Goal: Transaction & Acquisition: Subscribe to service/newsletter

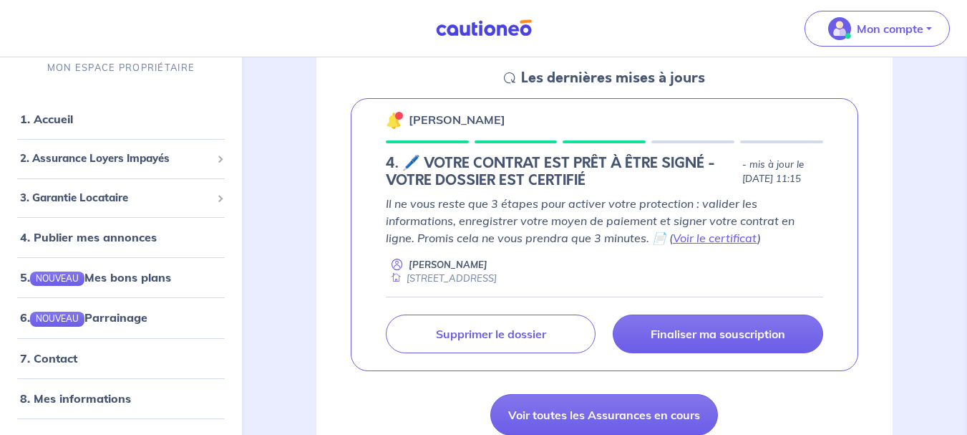
scroll to position [215, 0]
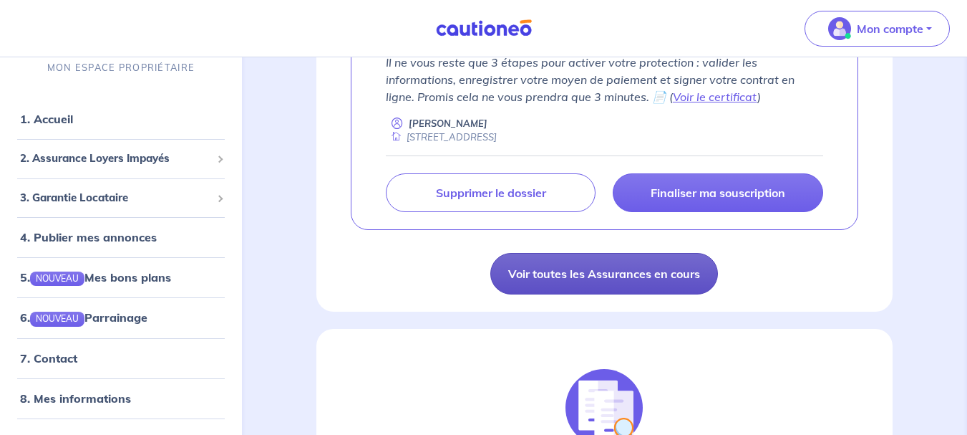
click at [644, 286] on link "Voir toutes les Assurances en cours" at bounding box center [604, 274] width 228 height 42
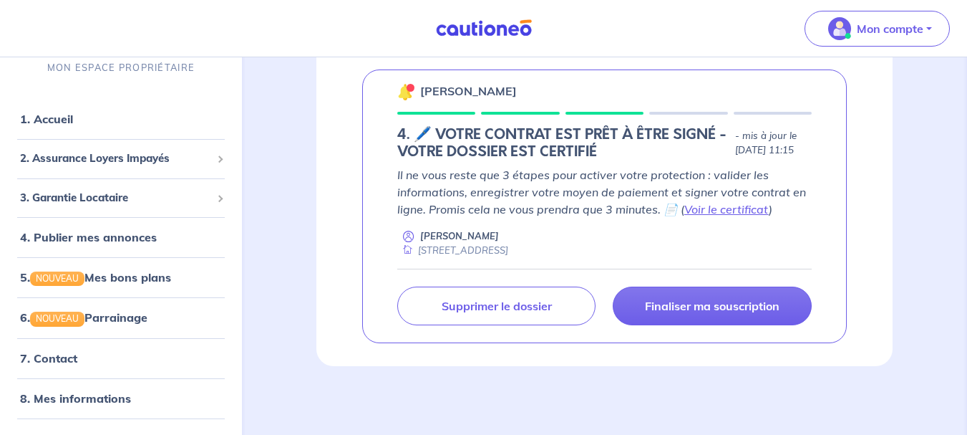
scroll to position [254, 0]
click at [57, 155] on span "2. Assurance Loyers Impayés" at bounding box center [115, 158] width 191 height 16
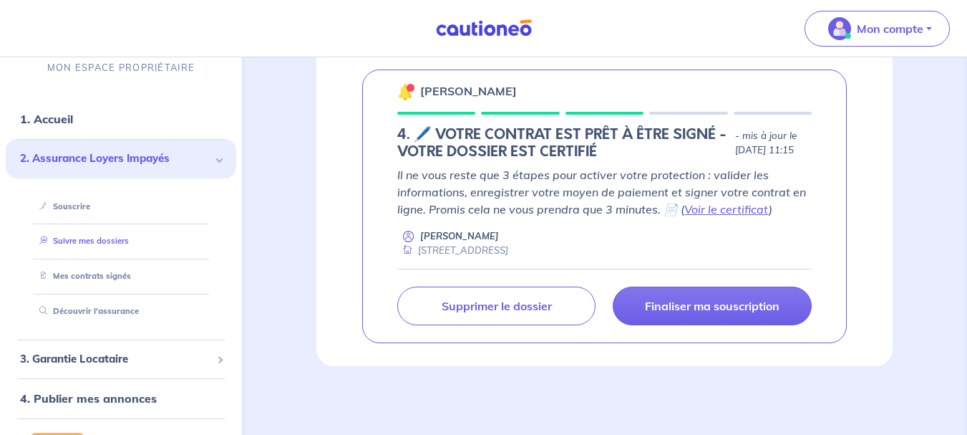
click at [67, 236] on link "Suivre mes dossiers" at bounding box center [81, 241] width 95 height 10
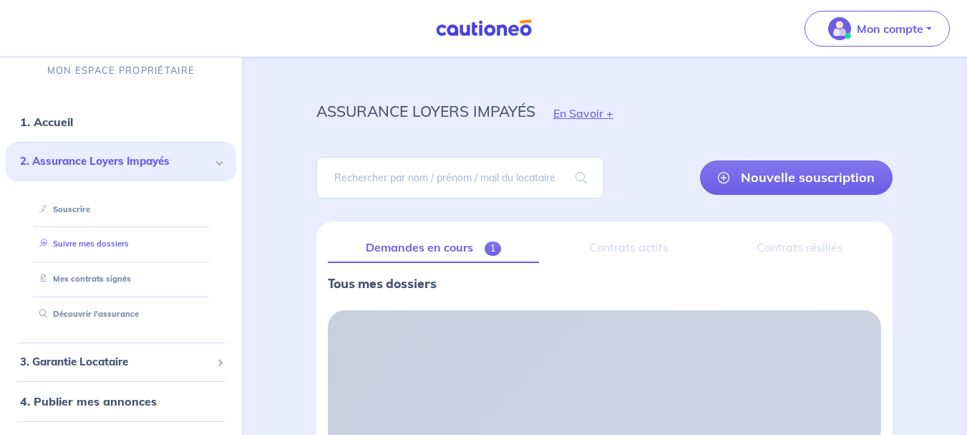
scroll to position [0, 0]
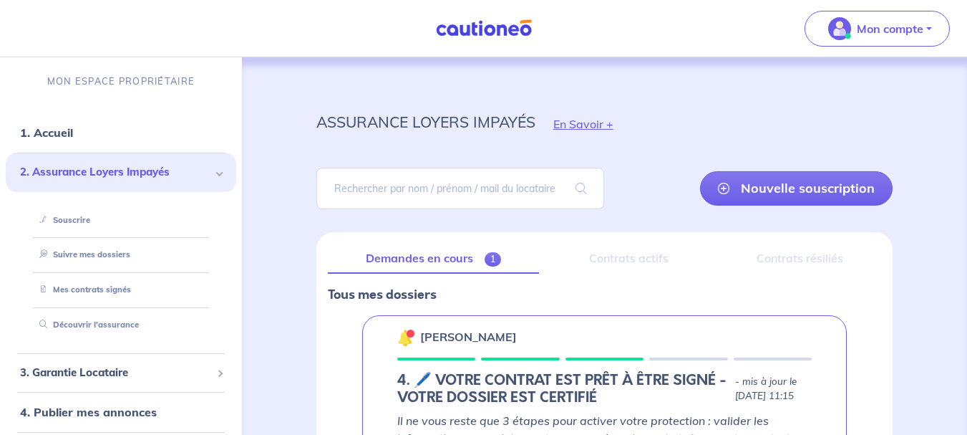
click at [626, 257] on div "Contrats actifs" at bounding box center [629, 258] width 156 height 30
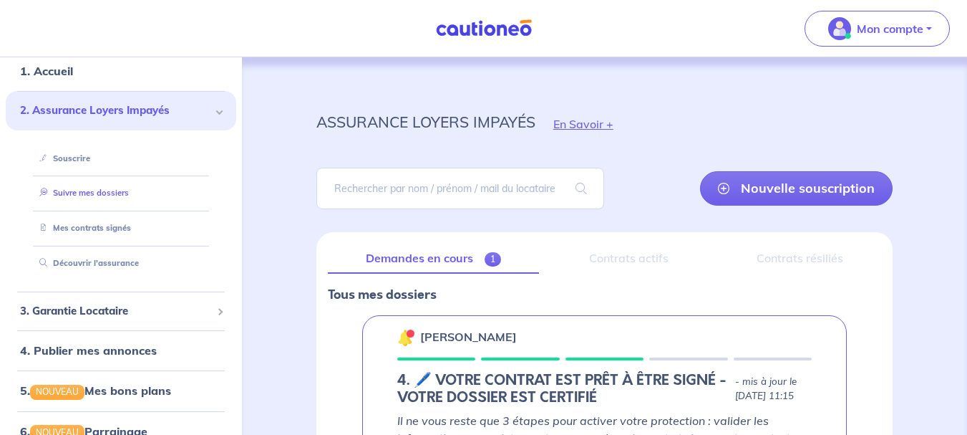
scroll to position [143, 0]
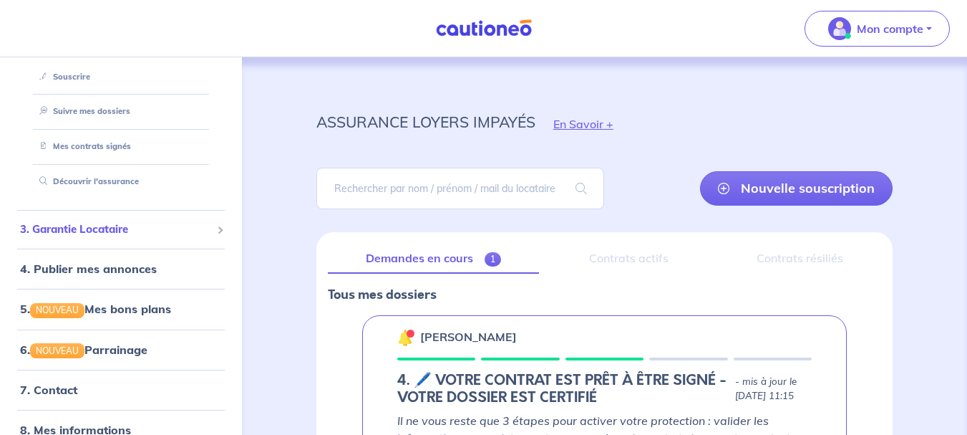
click at [72, 228] on span "3. Garantie Locataire" at bounding box center [115, 229] width 191 height 16
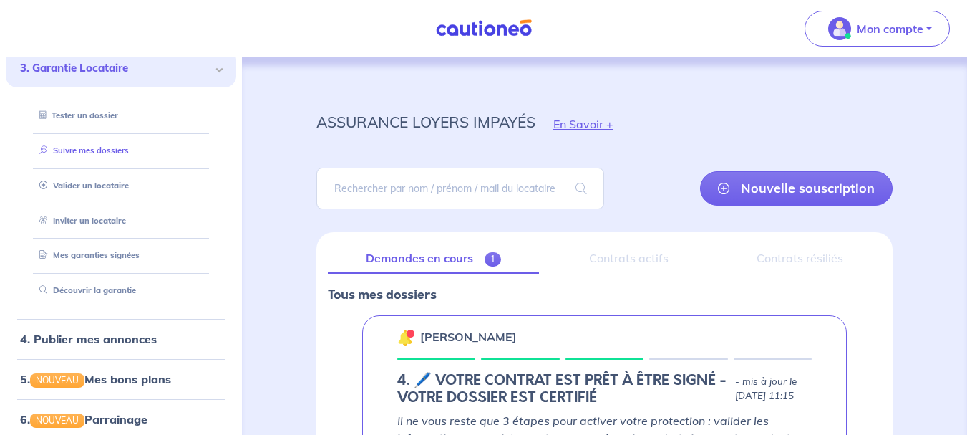
click at [79, 155] on link "Suivre mes dossiers" at bounding box center [81, 150] width 95 height 10
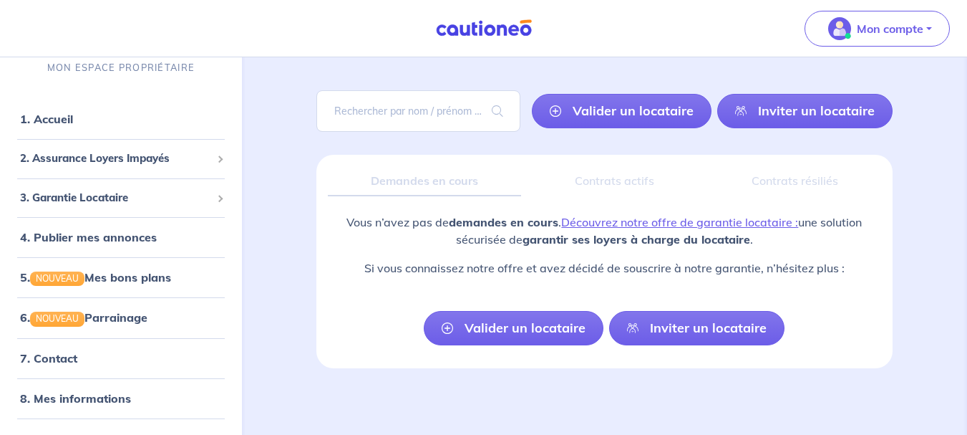
scroll to position [79, 0]
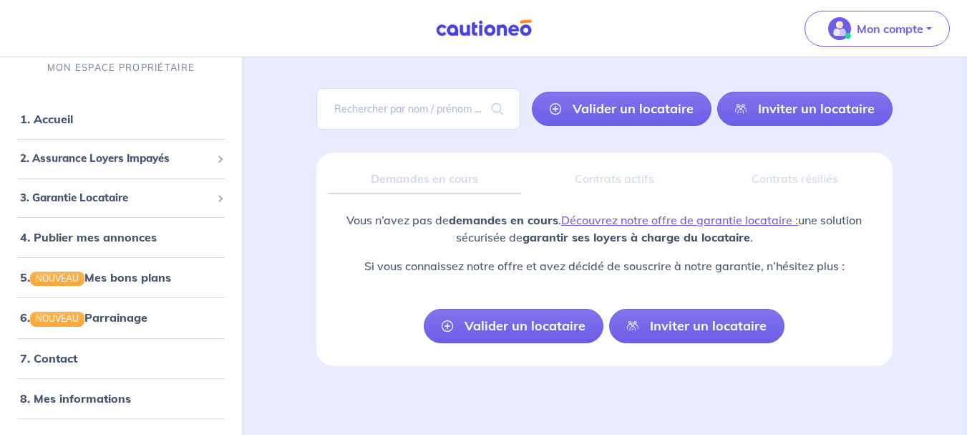
click at [424, 181] on div "Demandes en cours" at bounding box center [424, 179] width 193 height 30
click at [420, 169] on div "Demandes en cours" at bounding box center [424, 179] width 193 height 30
click at [422, 169] on div "Demandes en cours" at bounding box center [424, 179] width 193 height 30
click at [298, 218] on div "garantie locataire En Savoir + [PERSON_NAME] un locataire Inviter un locataire …" at bounding box center [604, 189] width 645 height 354
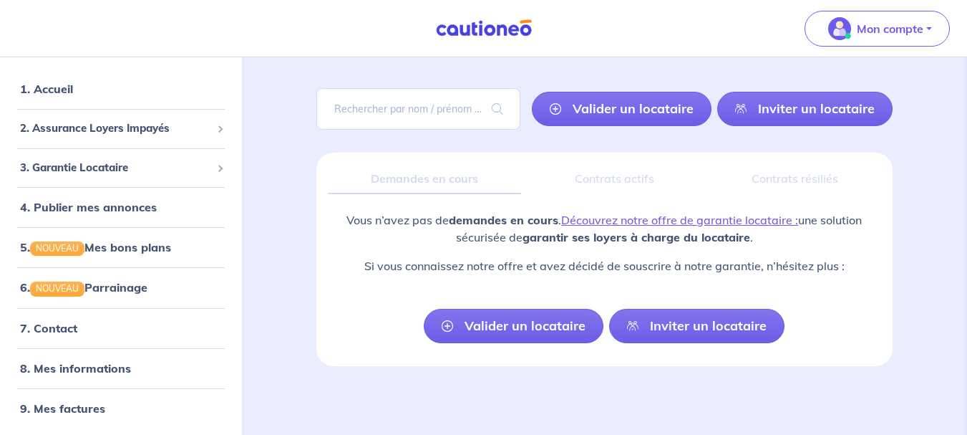
click at [590, 185] on div "Contrats actifs" at bounding box center [615, 179] width 165 height 30
click at [962, 179] on div "garantie locataire En Savoir + [PERSON_NAME] un locataire Inviter un locataire …" at bounding box center [604, 206] width 725 height 457
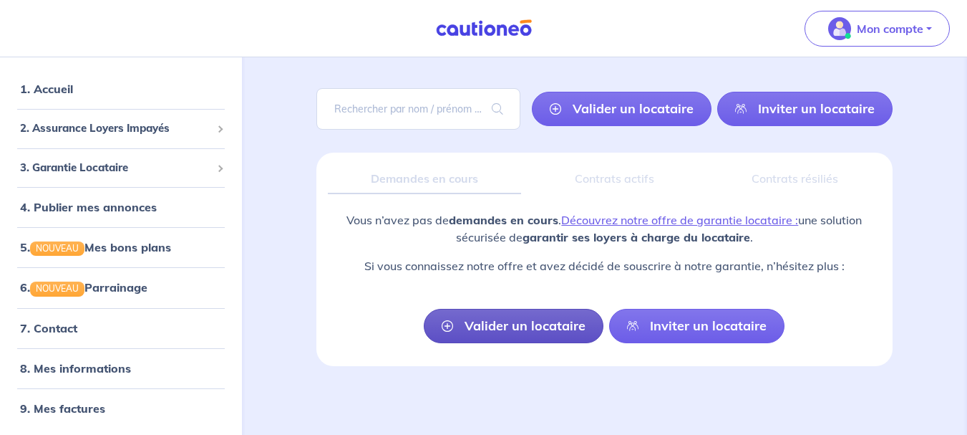
click at [480, 329] on link "Valider un locataire" at bounding box center [514, 326] width 180 height 34
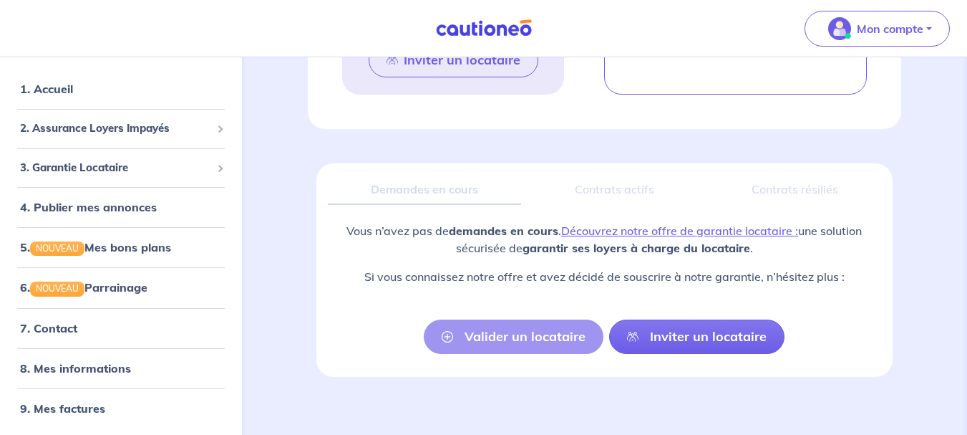
scroll to position [1050, 0]
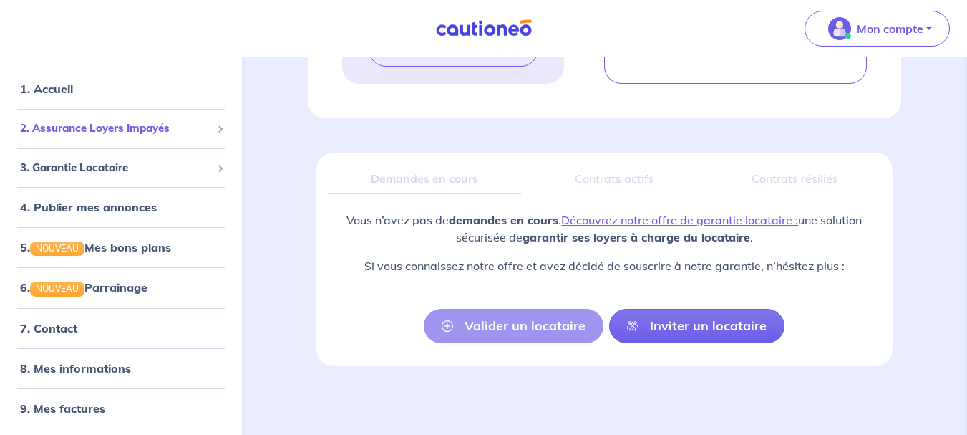
click at [121, 123] on span "2. Assurance Loyers Impayés" at bounding box center [115, 128] width 191 height 16
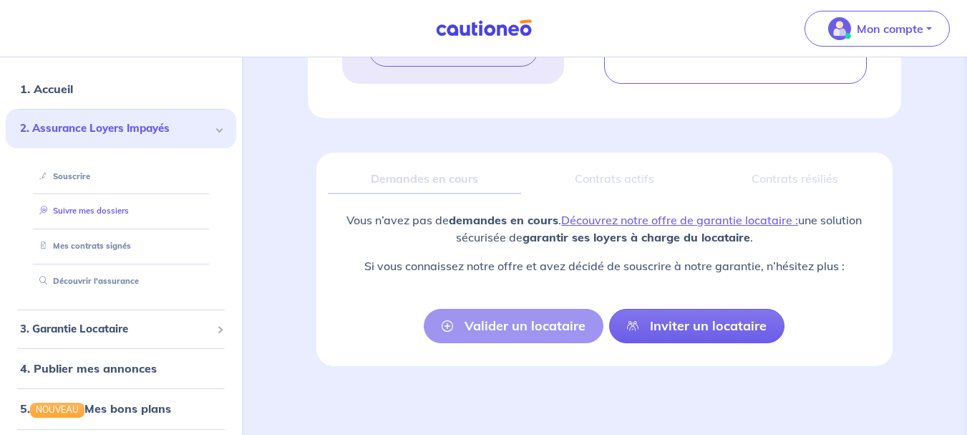
click at [79, 215] on link "Suivre mes dossiers" at bounding box center [81, 210] width 95 height 10
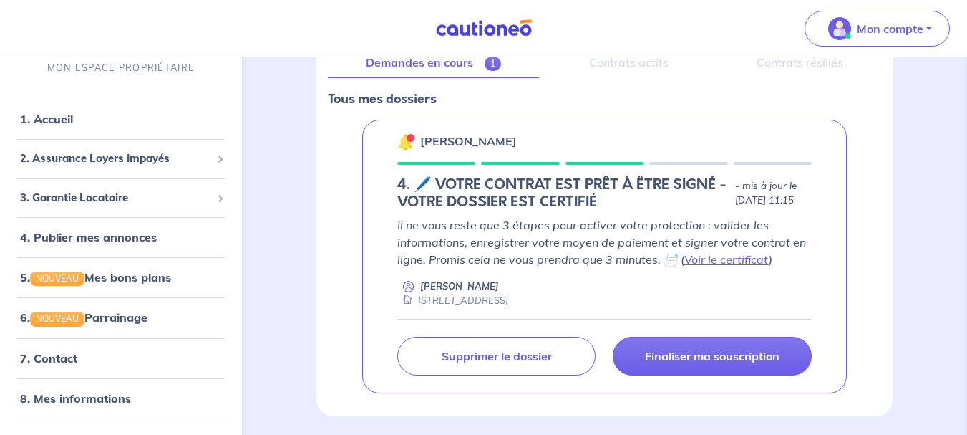
scroll to position [215, 0]
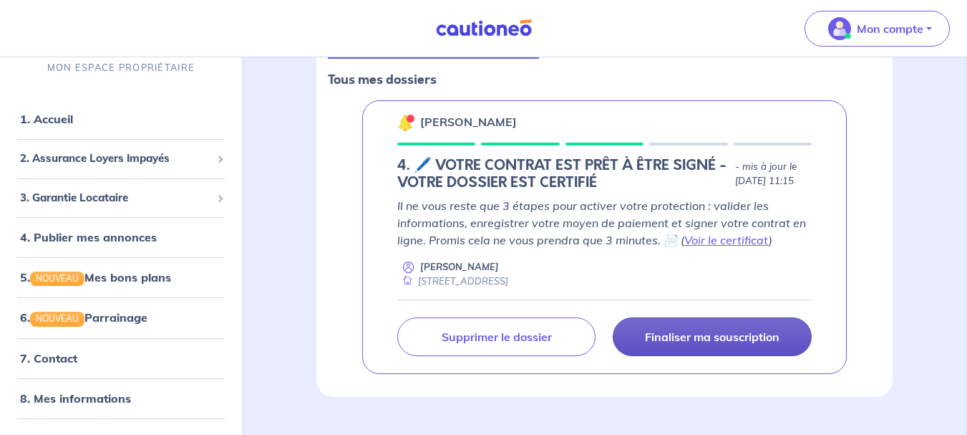
click at [708, 340] on p "Finaliser ma souscription" at bounding box center [712, 336] width 135 height 14
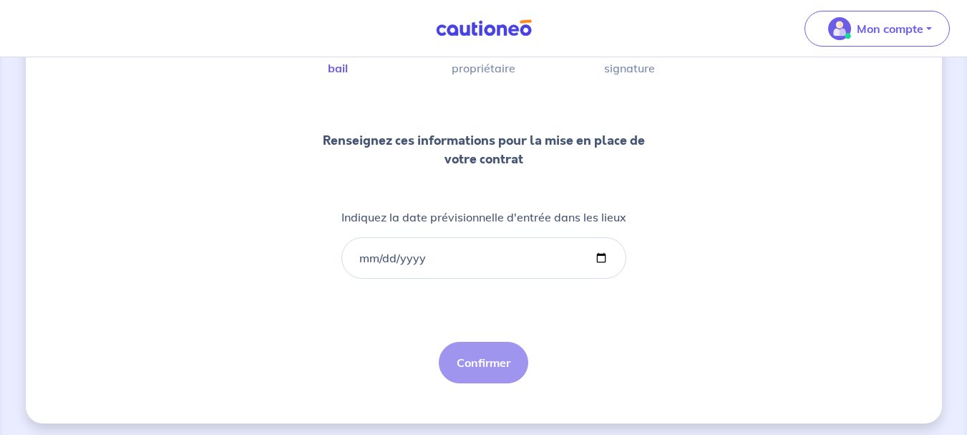
scroll to position [138, 0]
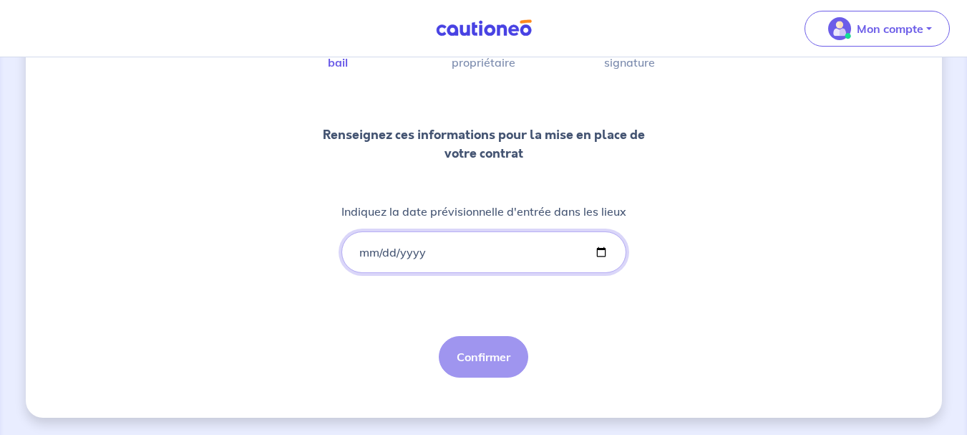
click at [397, 256] on input "Indiquez la date prévisionnelle d'entrée dans les lieux" at bounding box center [483, 252] width 285 height 42
click at [604, 251] on input "Indiquez la date prévisionnelle d'entrée dans les lieux" at bounding box center [483, 252] width 285 height 42
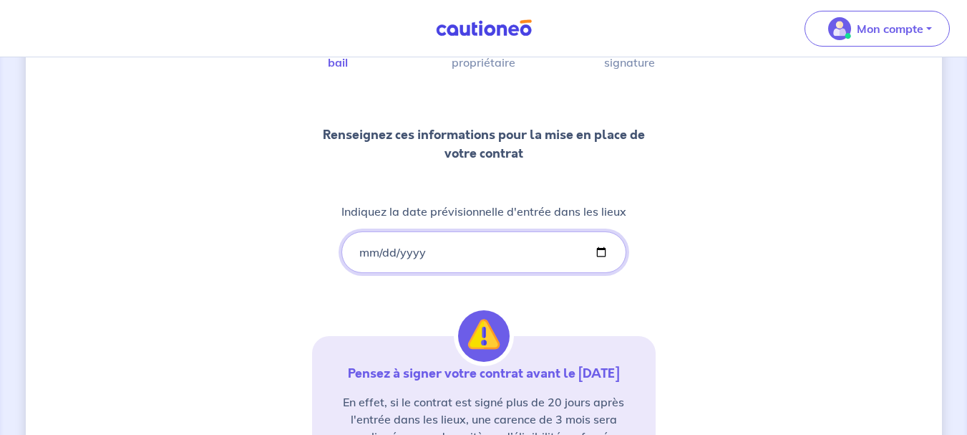
type input "[DATE]"
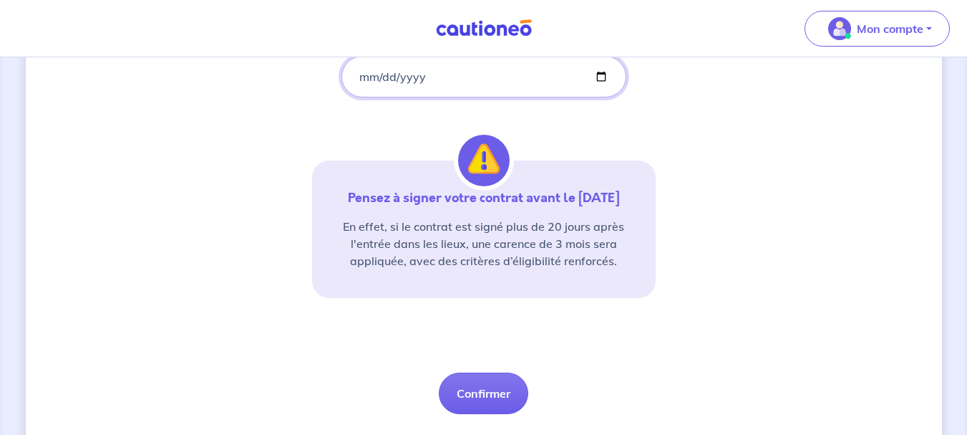
scroll to position [350, 0]
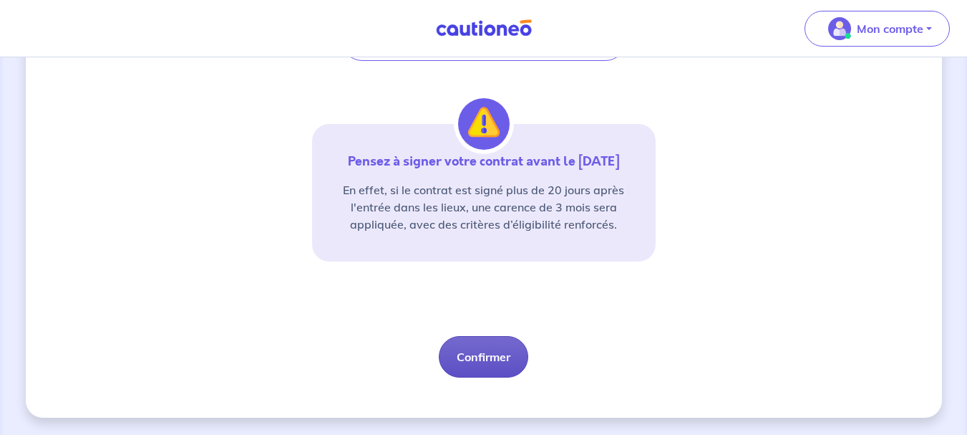
click at [494, 352] on button "Confirmer" at bounding box center [483, 357] width 89 height 42
select select "FR"
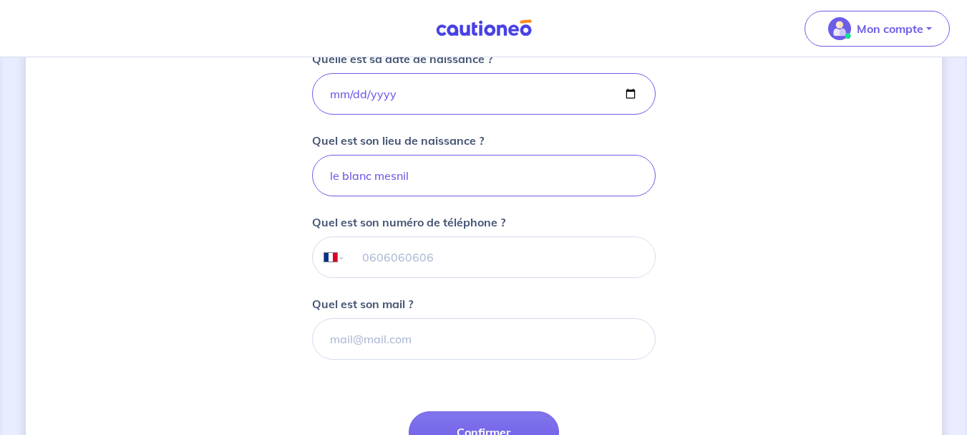
scroll to position [358, 0]
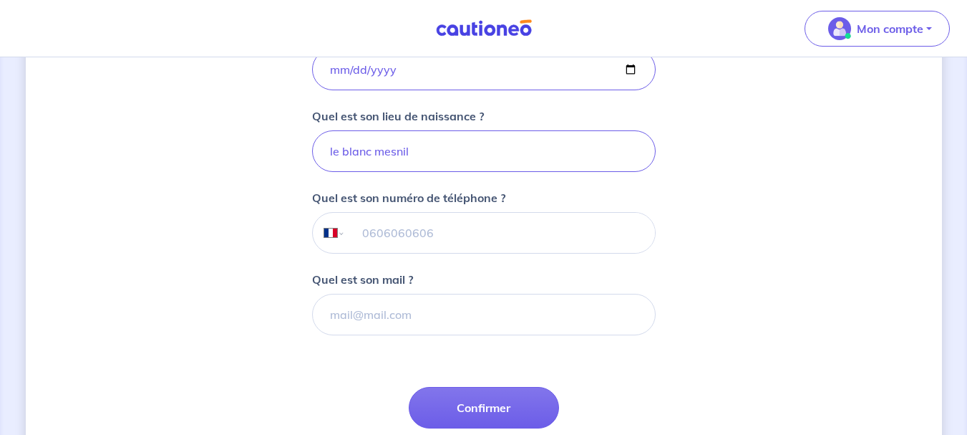
click at [436, 228] on input "tel" at bounding box center [499, 233] width 309 height 40
click at [402, 231] on input "tel" at bounding box center [499, 233] width 309 height 40
type input "07 70 30 01 86"
click at [415, 314] on input "Quel est son mail ?" at bounding box center [484, 315] width 344 height 42
click at [353, 320] on input "Quel est son mail ?" at bounding box center [484, 315] width 344 height 42
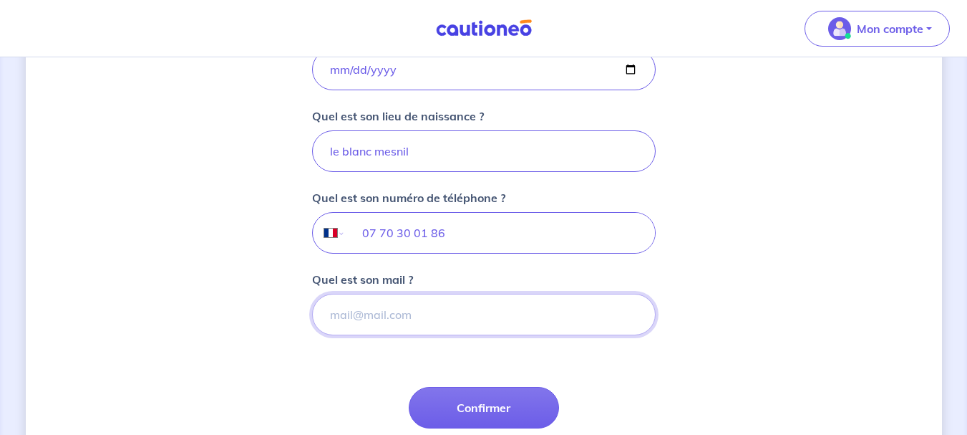
paste input "[EMAIL_ADDRESS][DOMAIN_NAME]"
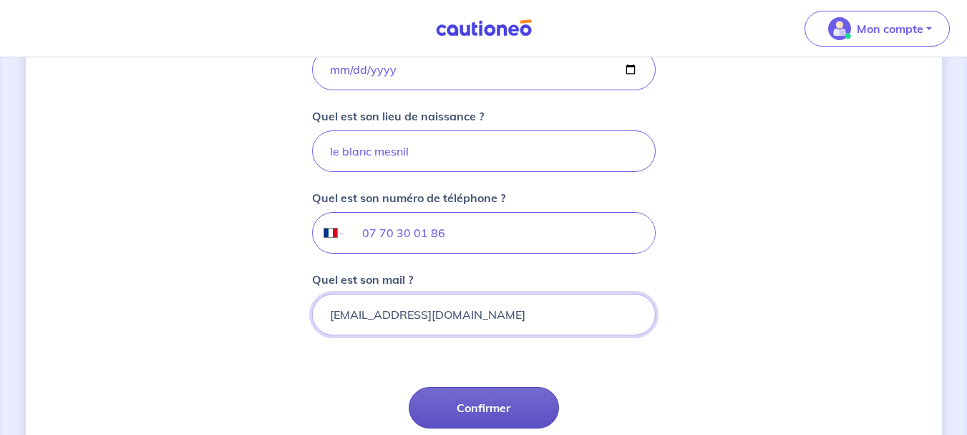
type input "[EMAIL_ADDRESS][DOMAIN_NAME]"
click at [483, 402] on button "Confirmer" at bounding box center [484, 408] width 150 height 42
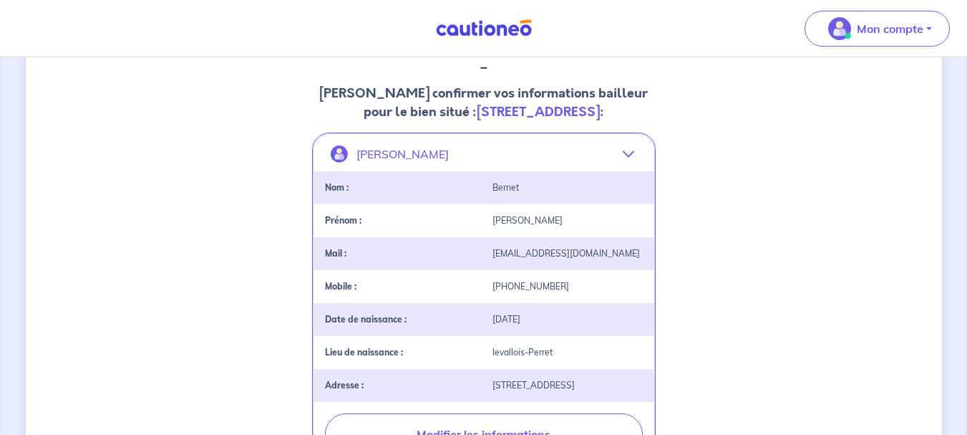
scroll to position [215, 0]
click at [632, 160] on icon "button" at bounding box center [628, 154] width 11 height 11
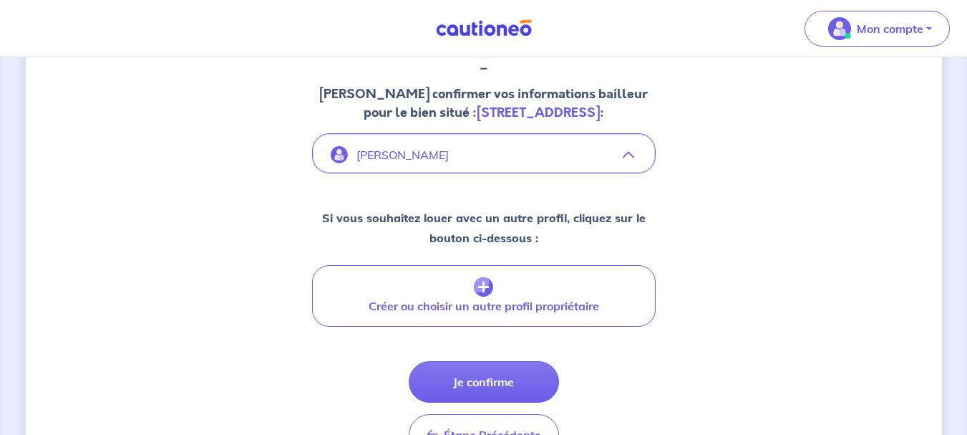
click at [632, 160] on icon "button" at bounding box center [628, 154] width 11 height 11
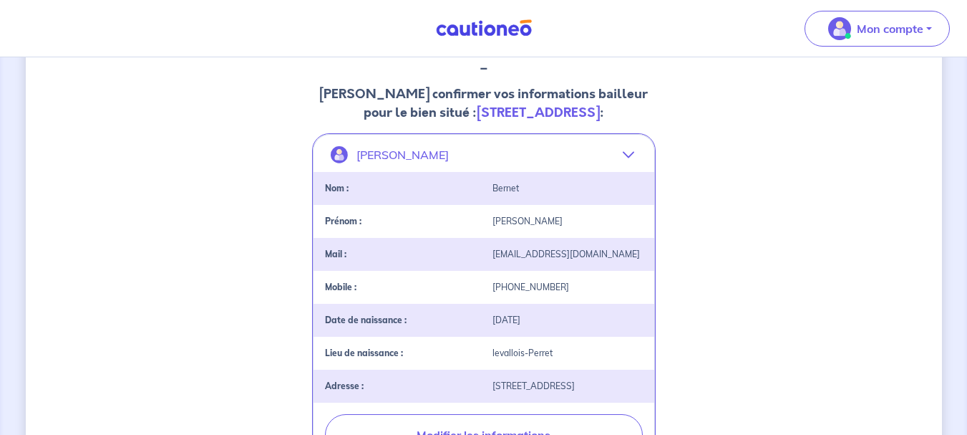
click at [632, 160] on icon "button" at bounding box center [628, 154] width 11 height 11
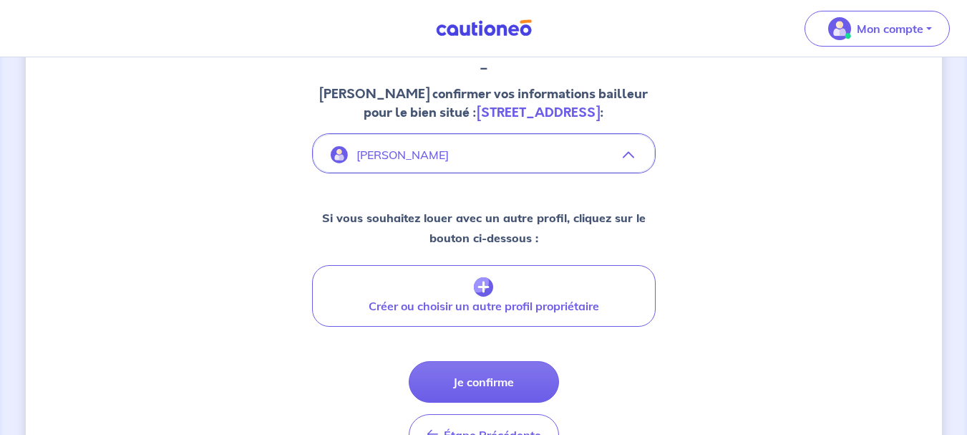
click at [632, 160] on icon "button" at bounding box center [628, 154] width 11 height 11
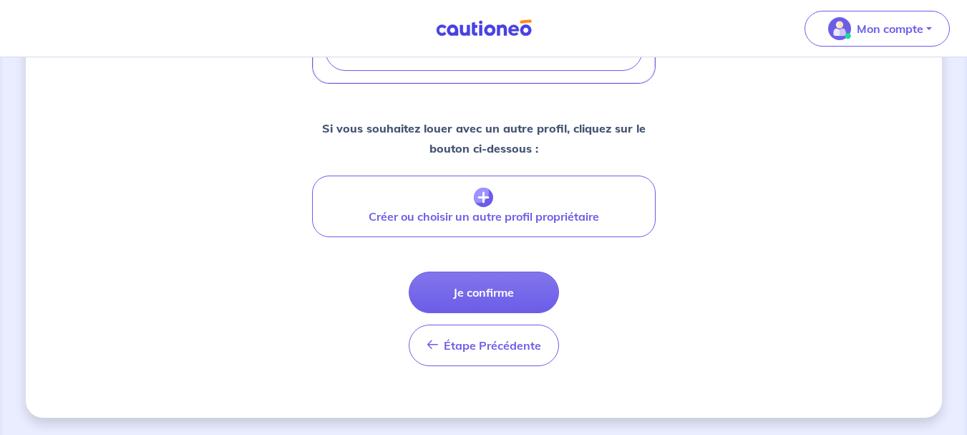
scroll to position [651, 0]
click at [503, 291] on button "Je confirme" at bounding box center [484, 292] width 150 height 42
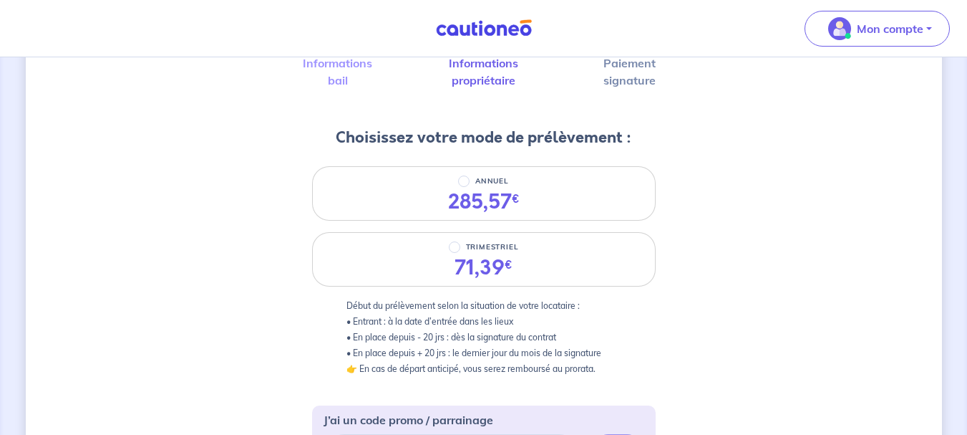
scroll to position [143, 0]
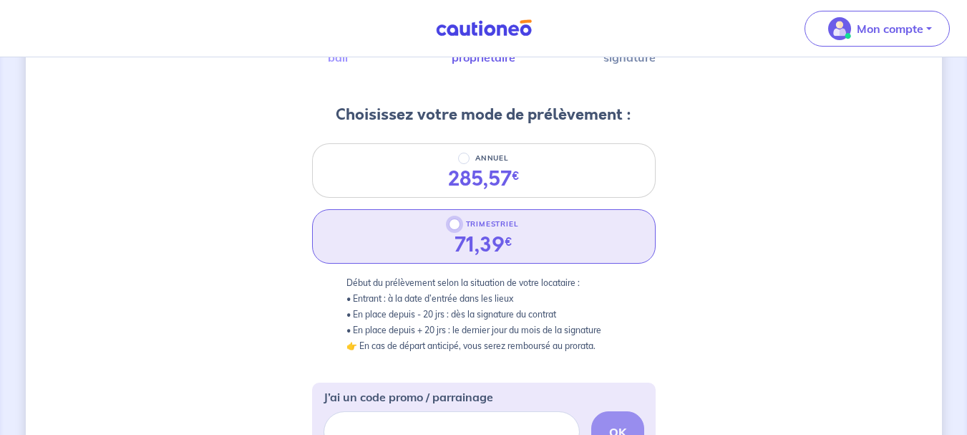
click at [457, 226] on input "TRIMESTRIEL" at bounding box center [454, 223] width 11 height 11
radio input "true"
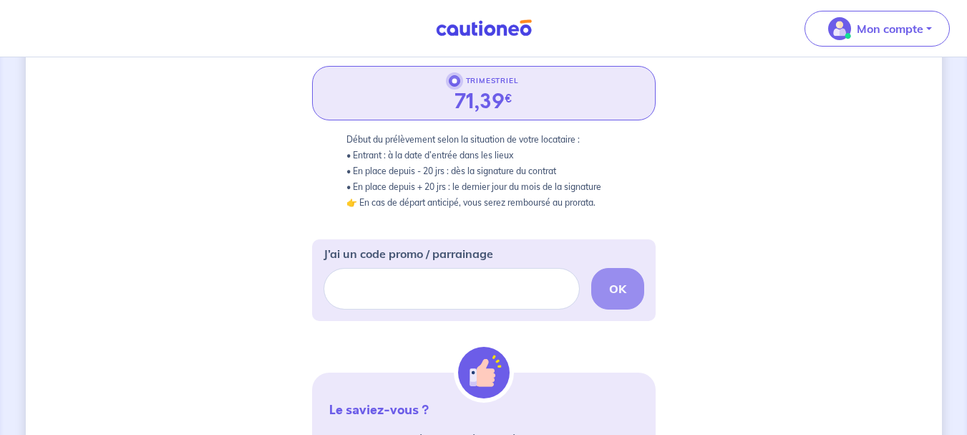
scroll to position [358, 0]
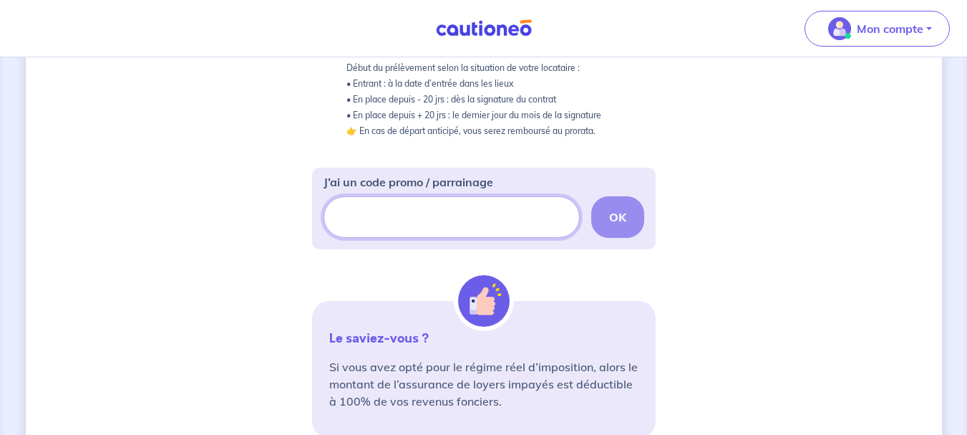
click at [349, 226] on input "J’ai un code promo / parrainage" at bounding box center [452, 217] width 256 height 42
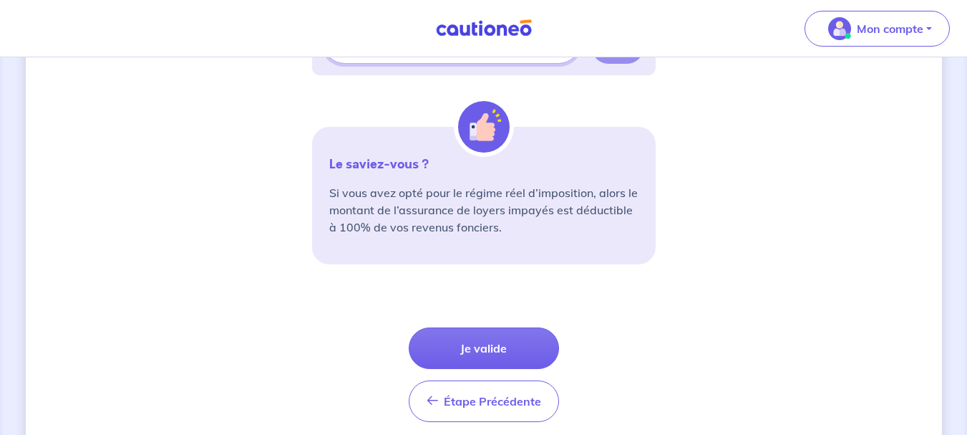
scroll to position [573, 0]
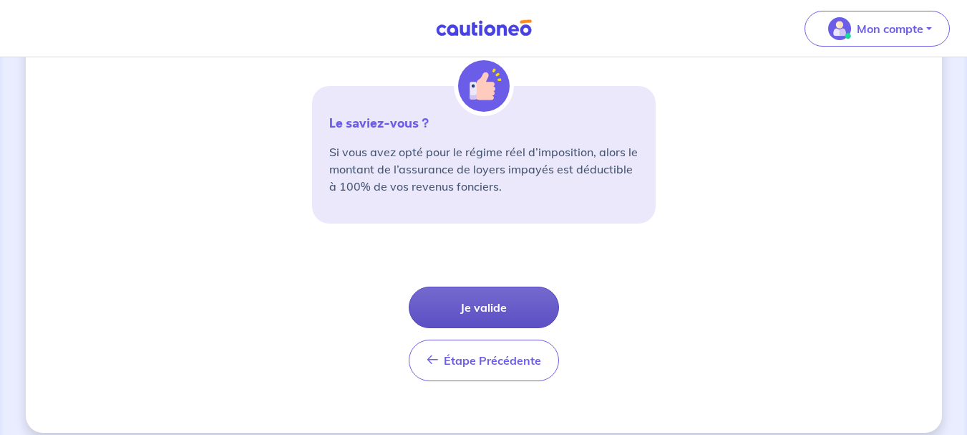
click at [485, 302] on button "Je valide" at bounding box center [484, 307] width 150 height 42
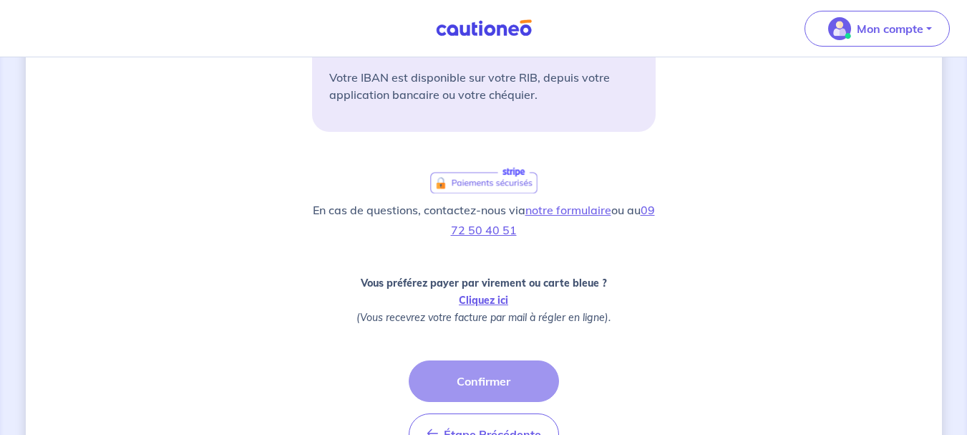
scroll to position [430, 0]
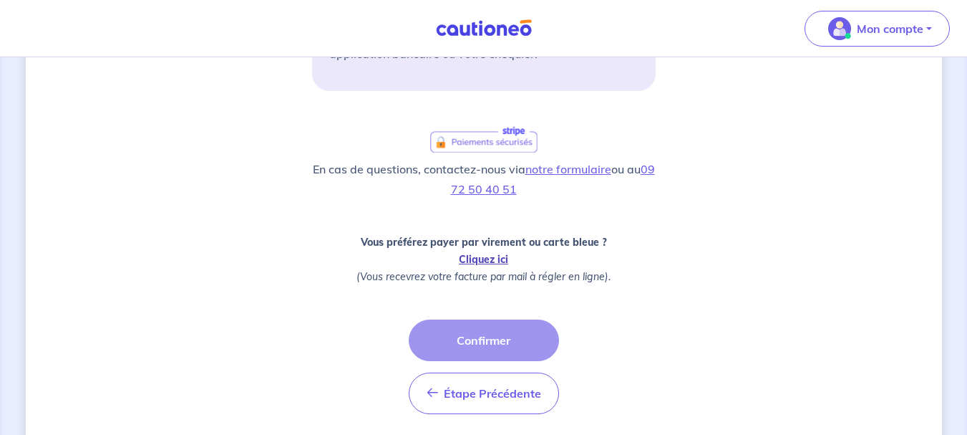
click at [478, 256] on link "Cliquez ici" at bounding box center [483, 259] width 49 height 13
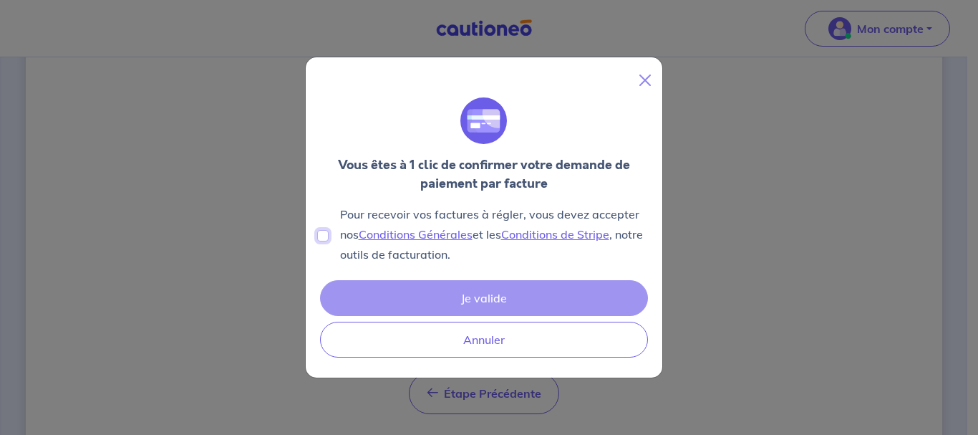
click at [324, 233] on input "Pour recevoir vos factures à régler, vous devez accepter nos Conditions Général…" at bounding box center [322, 235] width 11 height 11
checkbox input "true"
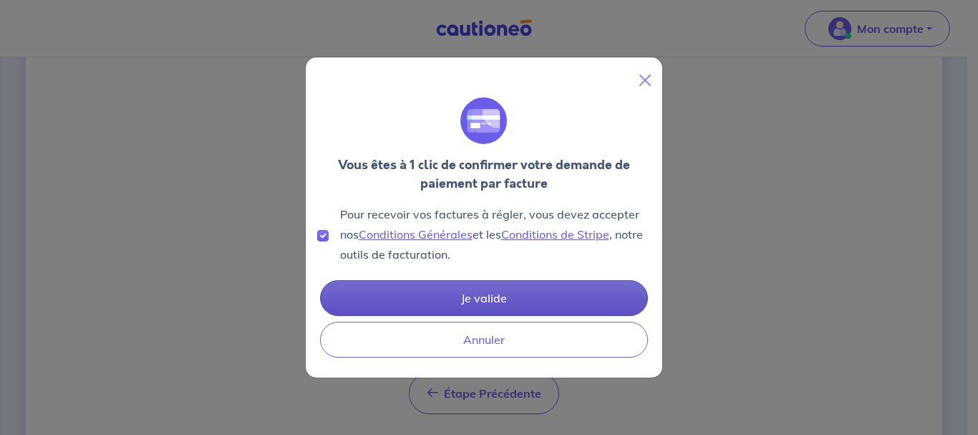
click at [473, 291] on button "Je valide" at bounding box center [484, 298] width 328 height 36
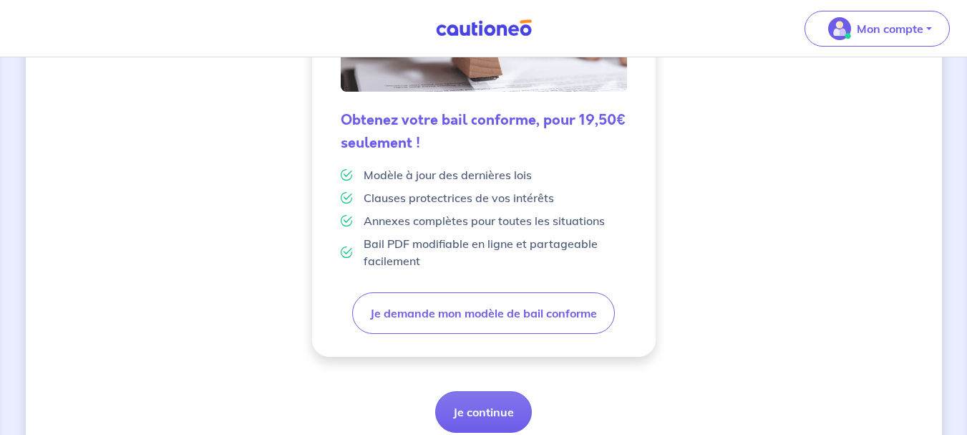
scroll to position [467, 0]
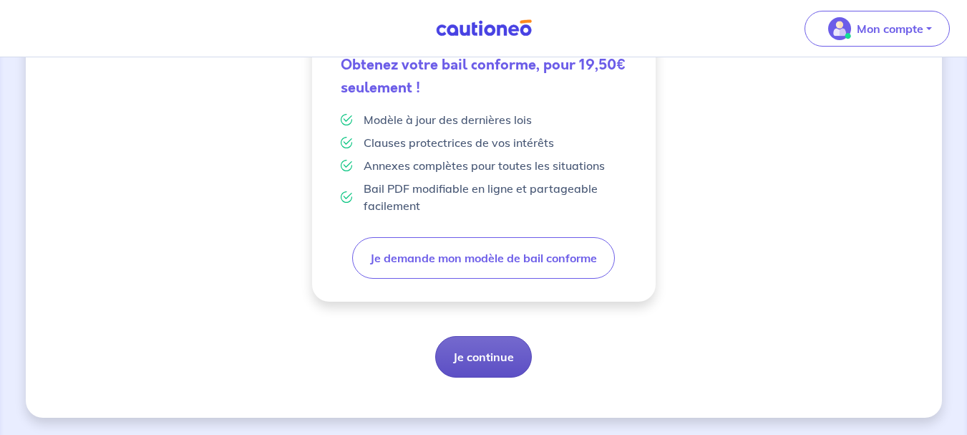
click at [495, 356] on button "Je continue" at bounding box center [483, 357] width 97 height 42
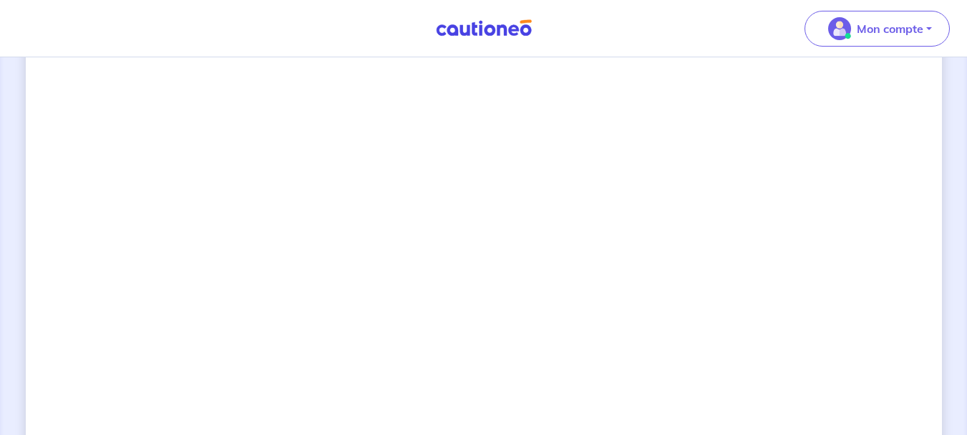
scroll to position [1143, 0]
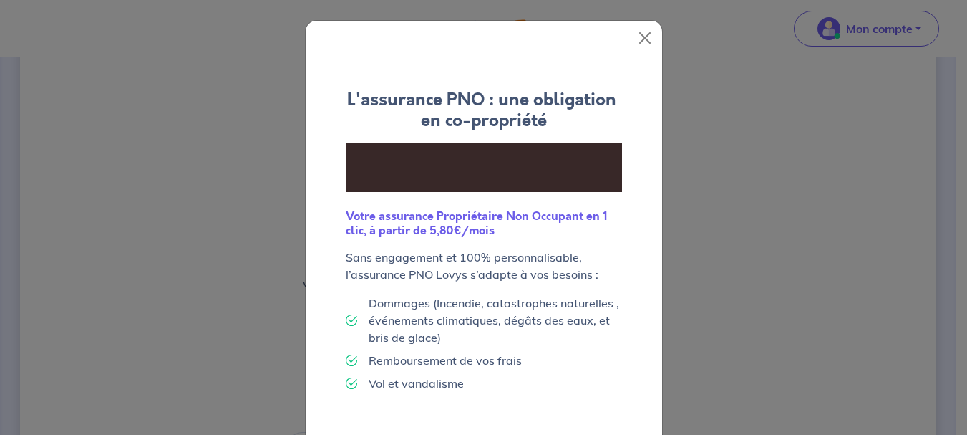
scroll to position [72, 0]
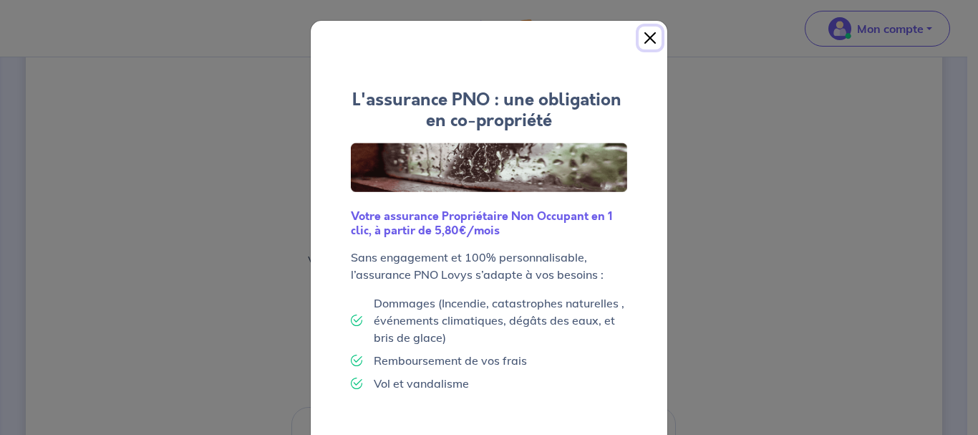
click at [645, 42] on button "Close" at bounding box center [650, 37] width 23 height 23
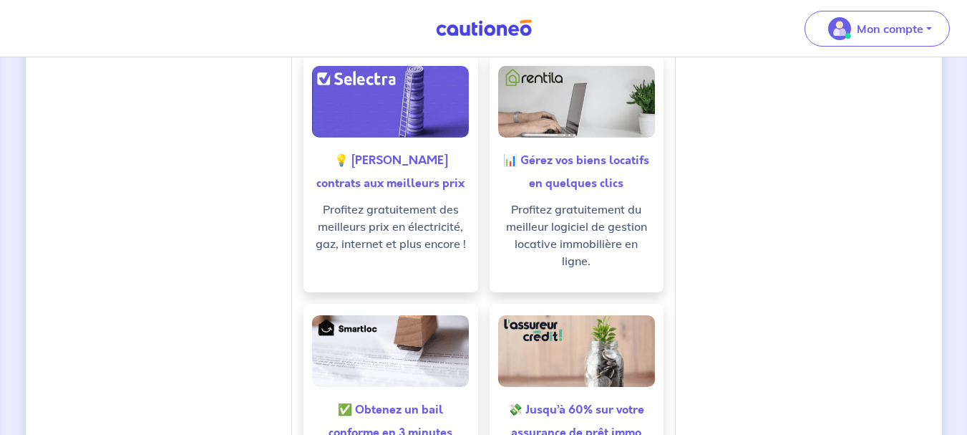
scroll to position [573, 0]
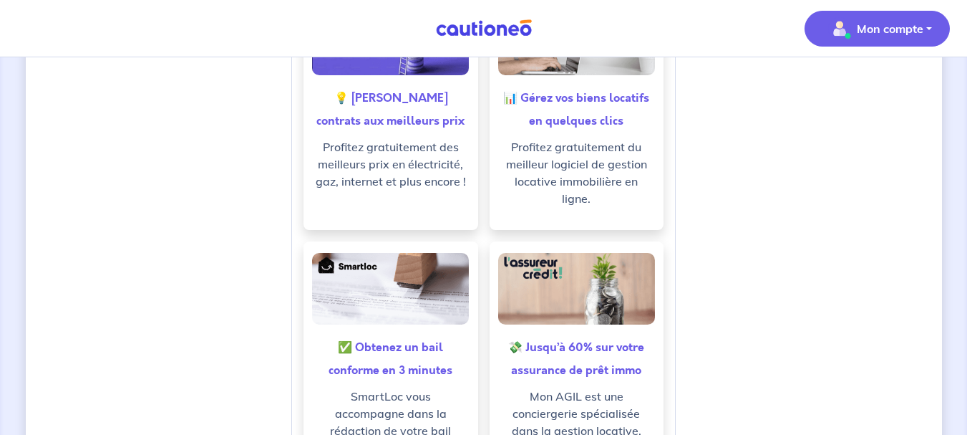
click at [861, 39] on span "Mon compte" at bounding box center [873, 28] width 101 height 23
click at [870, 95] on link "Mes informations" at bounding box center [862, 88] width 115 height 23
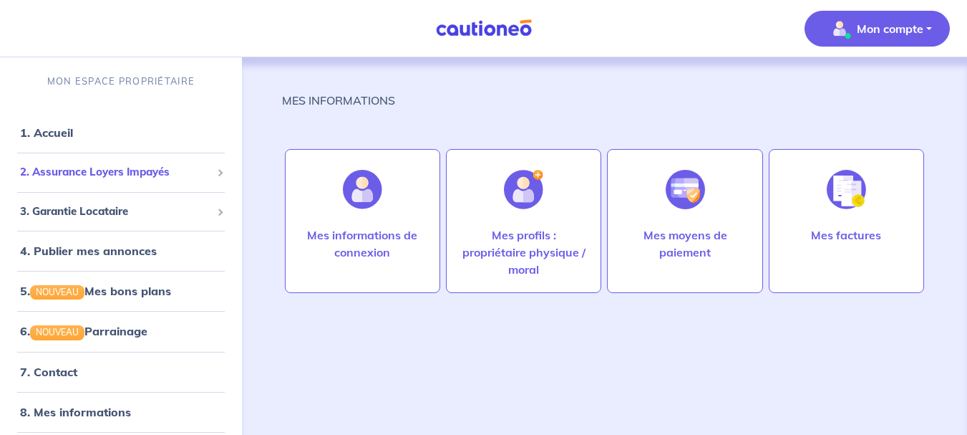
click at [67, 173] on span "2. Assurance Loyers Impayés" at bounding box center [115, 172] width 191 height 16
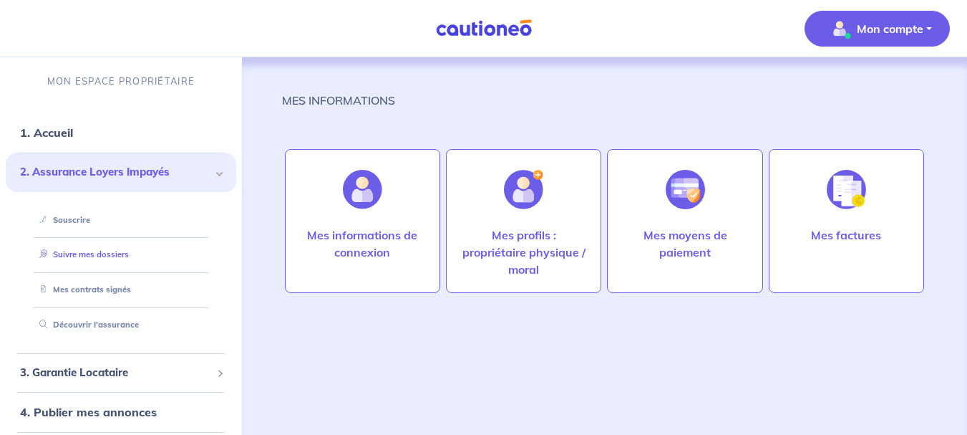
click at [84, 253] on link "Suivre mes dossiers" at bounding box center [81, 254] width 95 height 10
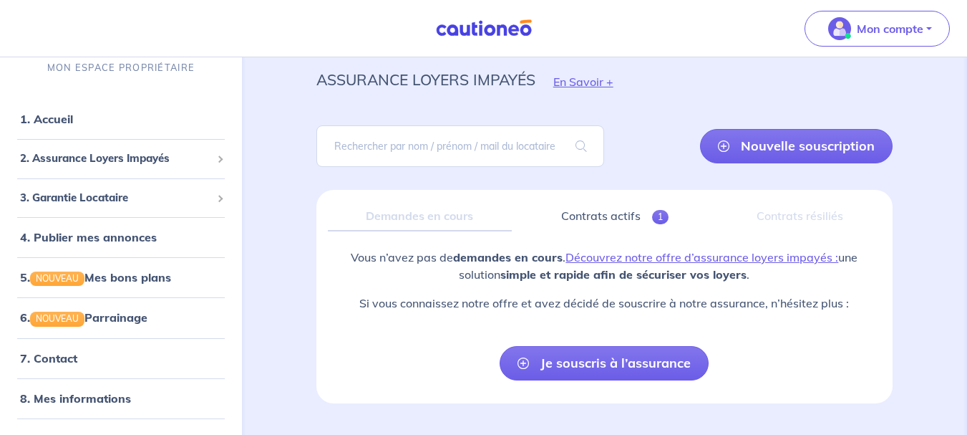
scroll to position [79, 0]
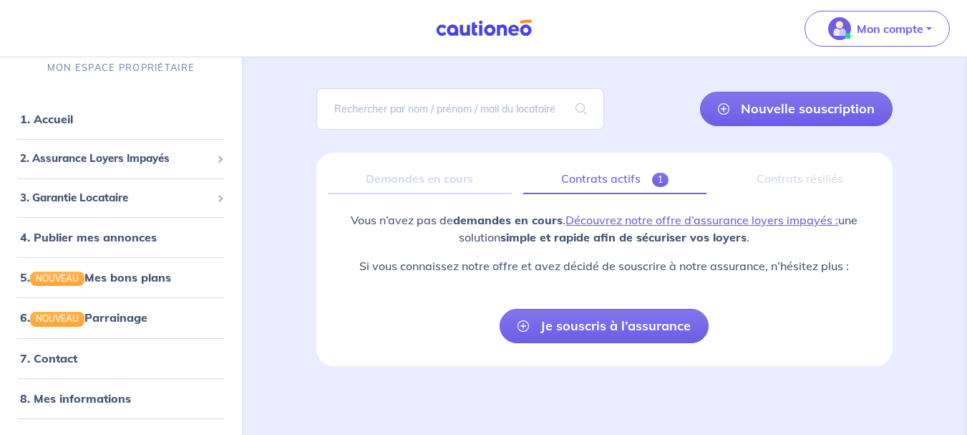
click at [611, 173] on link "Contrats actifs 1" at bounding box center [614, 179] width 183 height 30
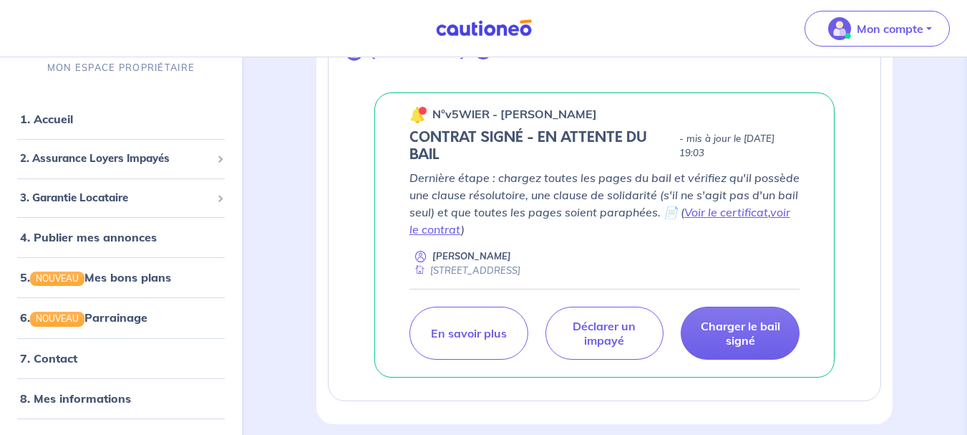
scroll to position [286, 0]
